Goal: Task Accomplishment & Management: Manage account settings

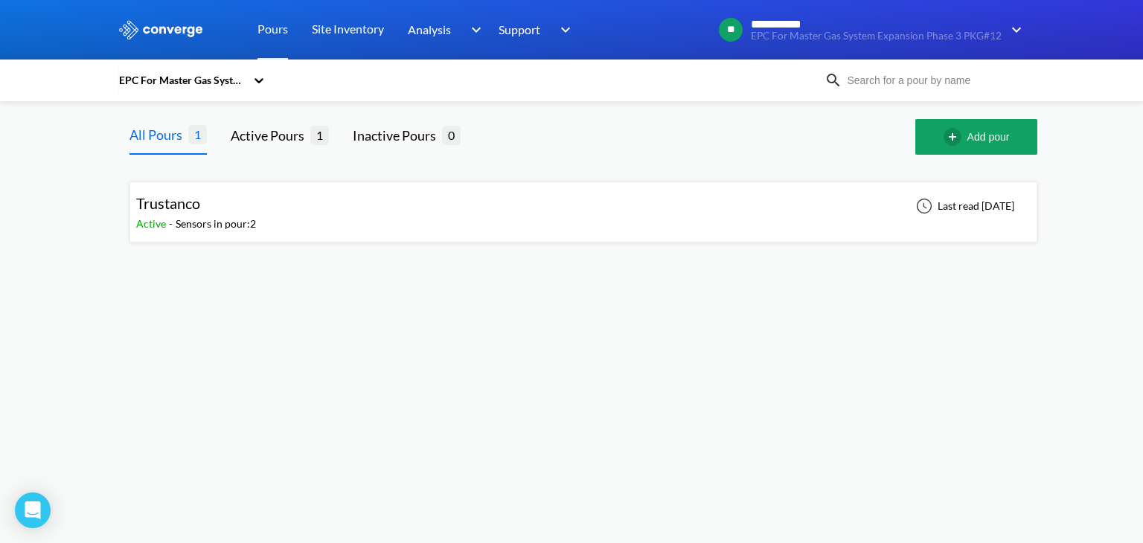
click at [214, 88] on div "EPC For Master Gas System Expansion Phase 3 PKG#12" at bounding box center [182, 80] width 128 height 16
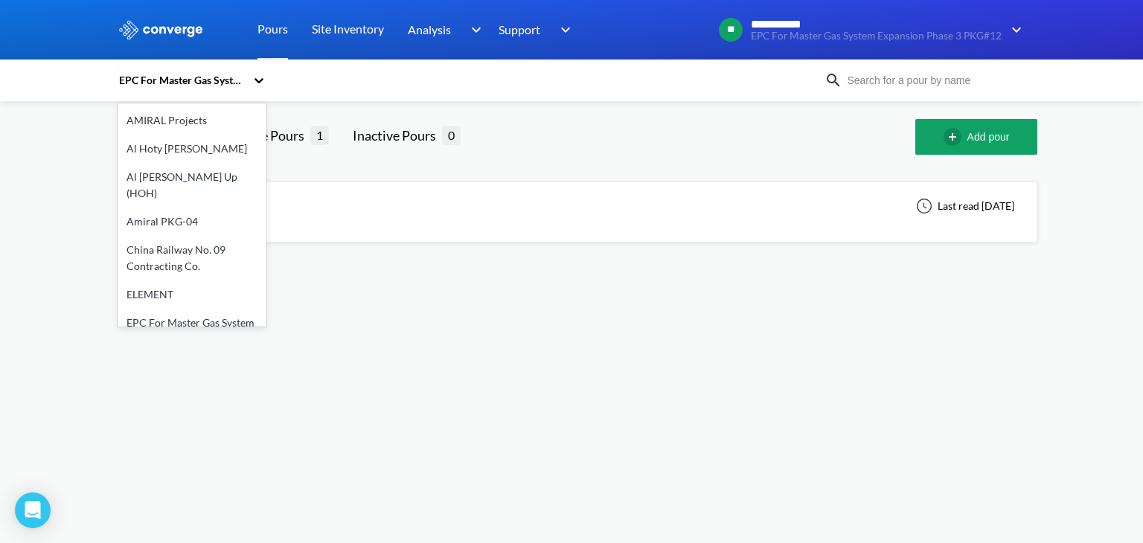
click at [1068, 31] on div at bounding box center [571, 30] width 1143 height 60
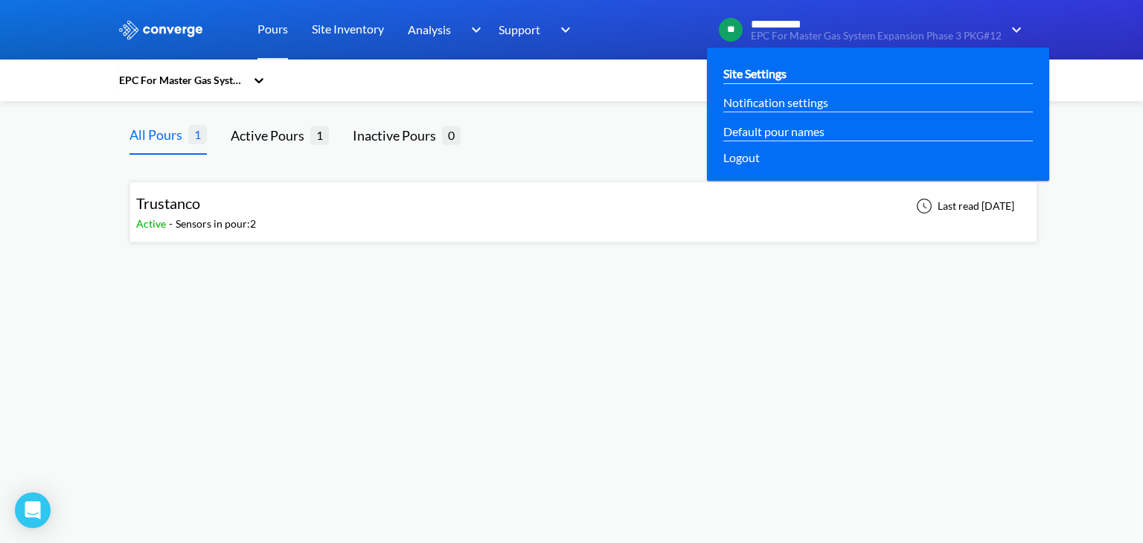
click at [758, 68] on link "Site Settings" at bounding box center [754, 73] width 63 height 19
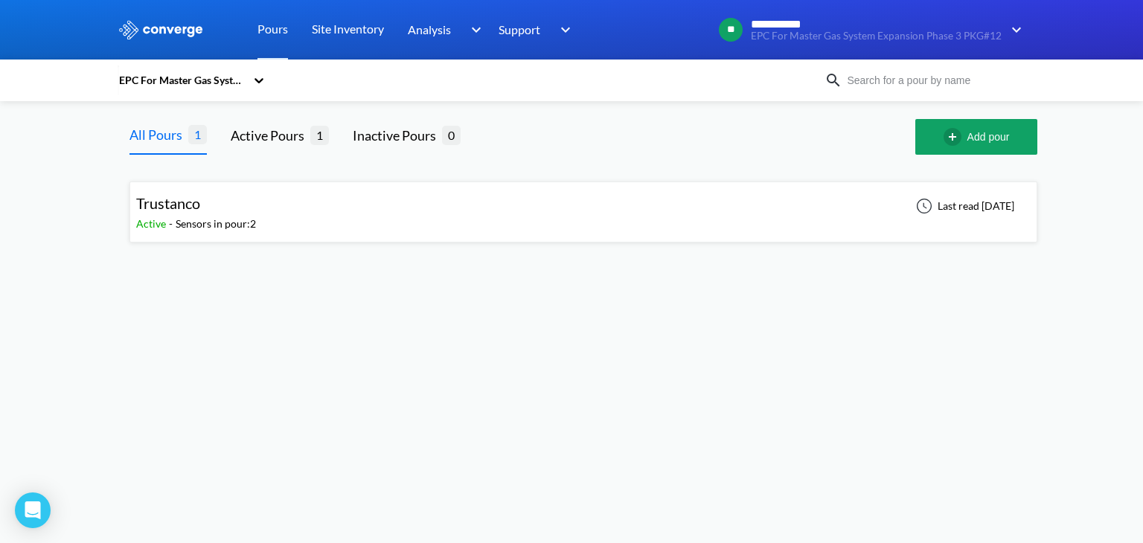
click at [190, 81] on div "EPC For Master Gas System Expansion Phase 3 PKG#12" at bounding box center [182, 80] width 128 height 16
click at [201, 75] on div "EPC For Master Gas System Expansion Phase 3 PKG#12" at bounding box center [182, 80] width 128 height 16
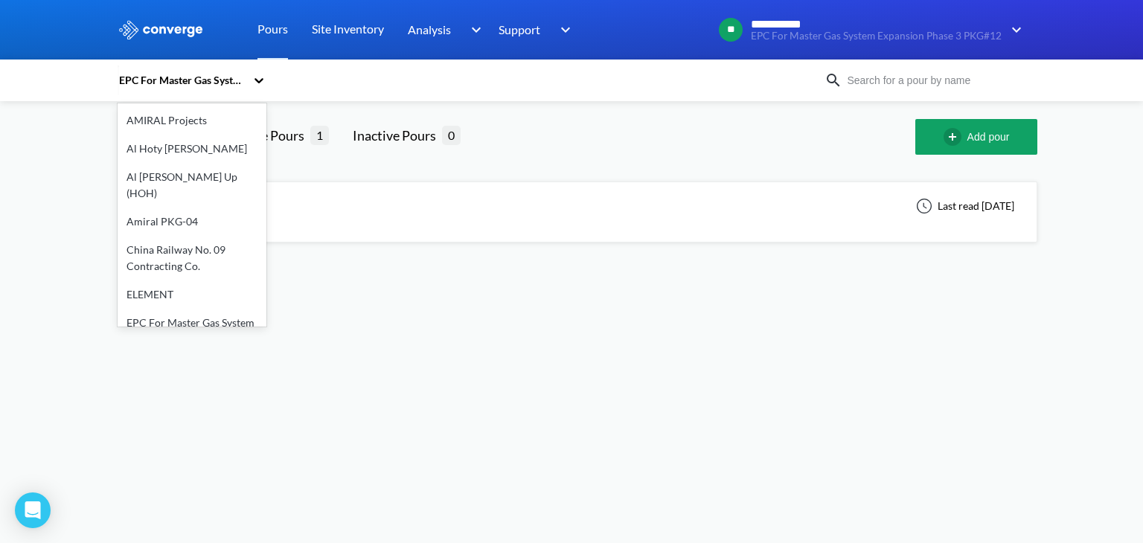
click at [202, 78] on div "EPC For Master Gas System Expansion Phase 3 PKG#12" at bounding box center [182, 80] width 128 height 16
click at [201, 123] on div "AMIRAL Projects" at bounding box center [192, 120] width 149 height 28
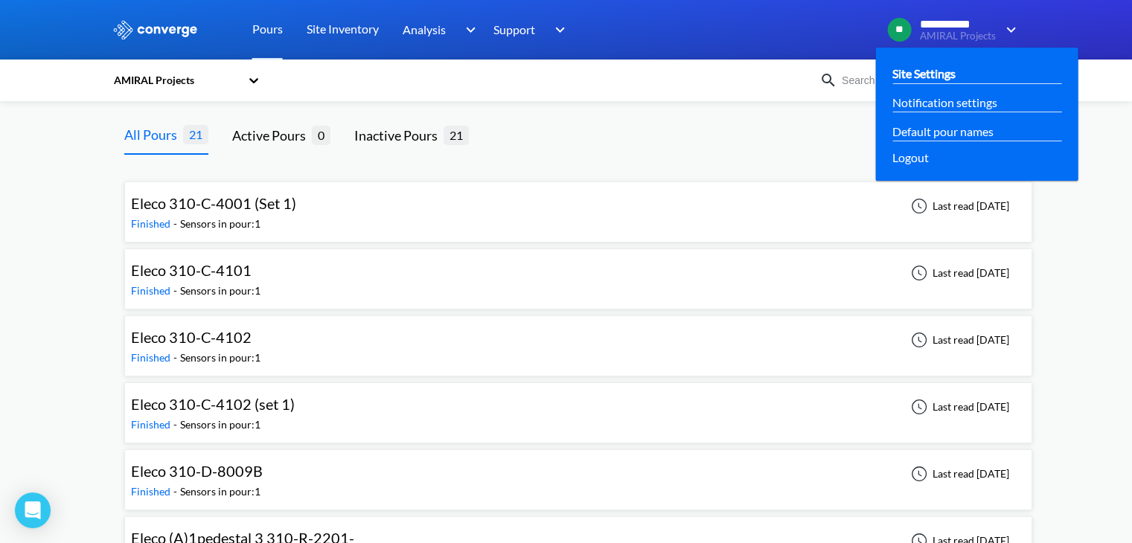
click at [914, 77] on link "Site Settings" at bounding box center [923, 73] width 63 height 19
